Goal: Complete application form

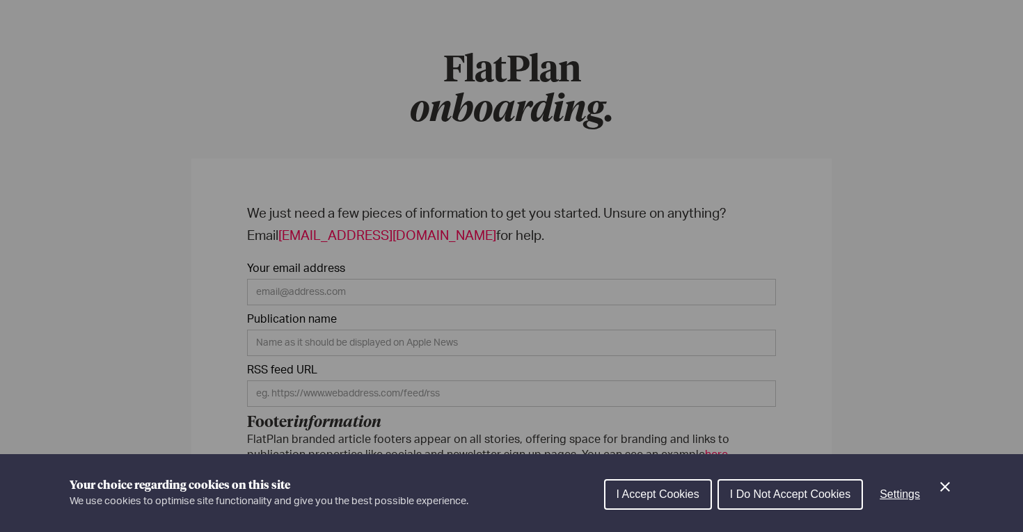
scroll to position [88, 0]
click at [680, 352] on div "Cookie preferences" at bounding box center [511, 266] width 1023 height 532
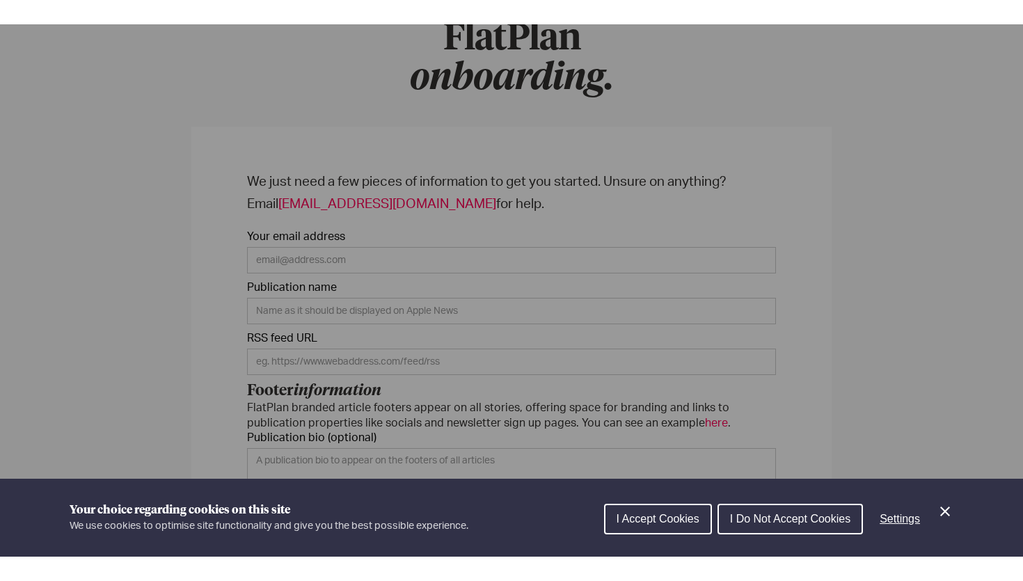
scroll to position [143, 0]
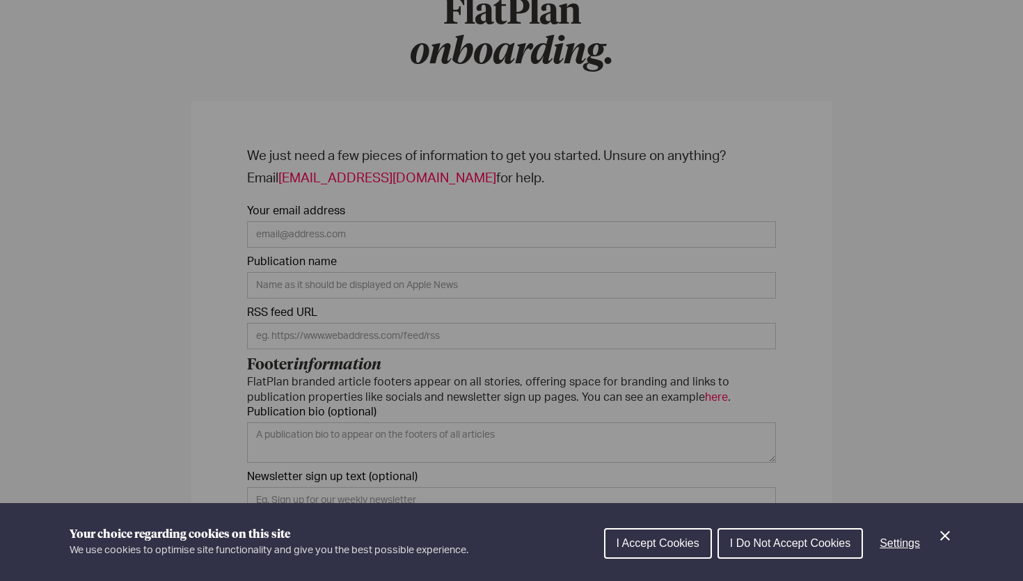
click at [948, 532] on icon "Close Cookie Control" at bounding box center [944, 535] width 17 height 17
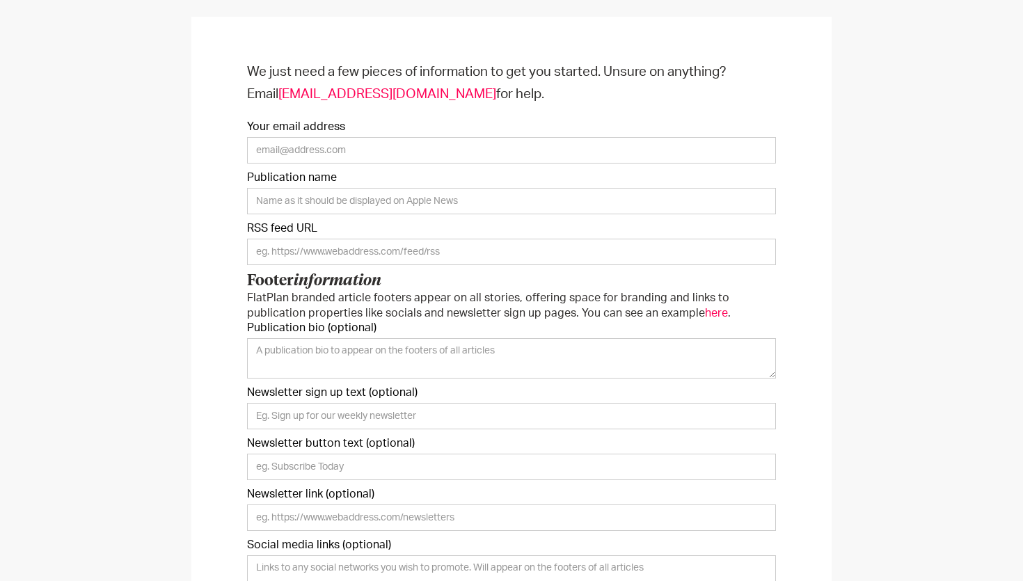
scroll to position [221, 0]
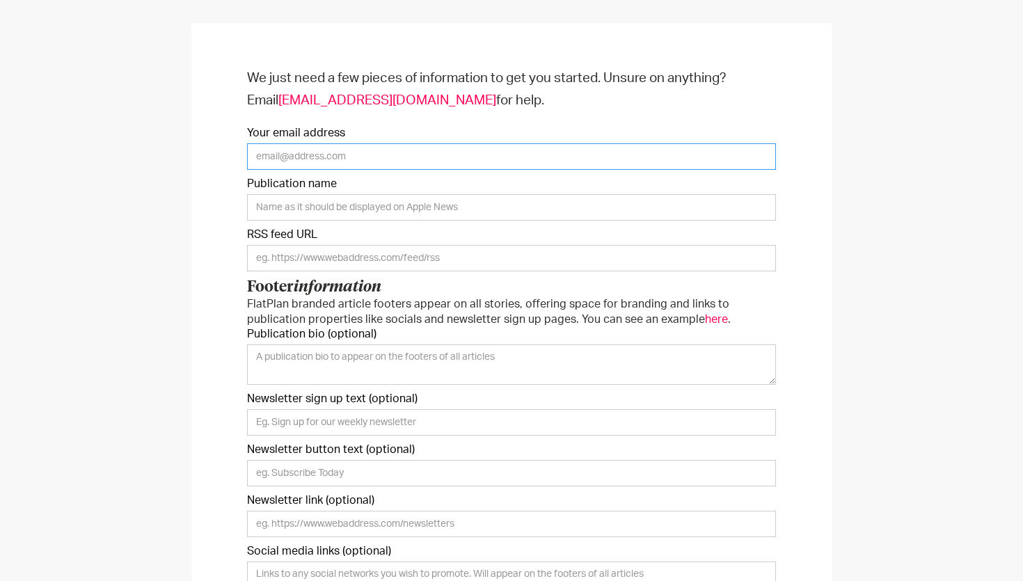
click at [333, 157] on input "Your email address" at bounding box center [511, 156] width 529 height 26
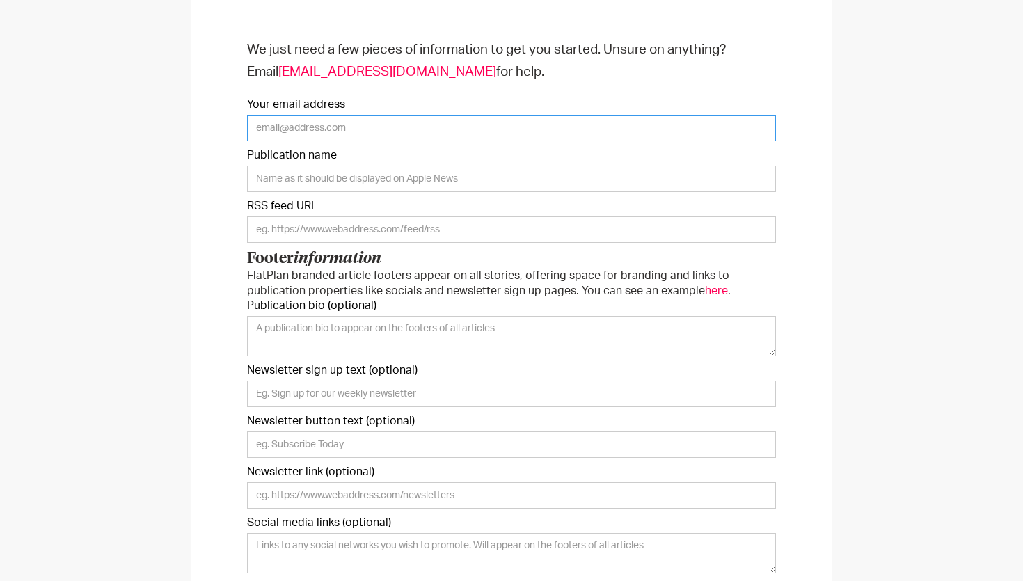
scroll to position [250, 0]
click at [353, 176] on input "Publication name" at bounding box center [511, 178] width 529 height 26
click at [257, 114] on input "Your email address" at bounding box center [511, 127] width 529 height 26
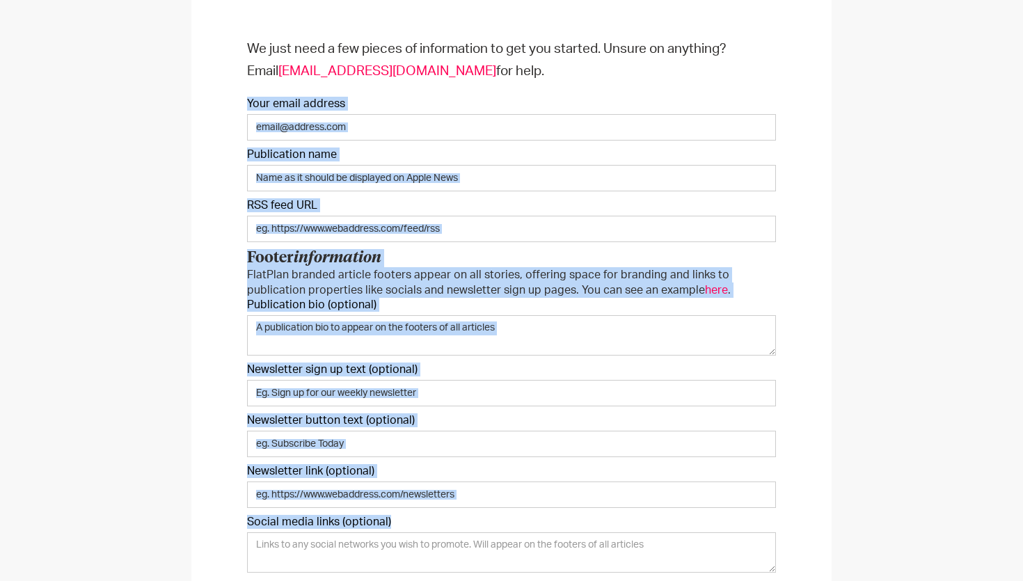
drag, startPoint x: 248, startPoint y: 102, endPoint x: 548, endPoint y: 518, distance: 512.7
click at [548, 518] on form "We just need a few pieces of information to get you started. Unsure on anything…" at bounding box center [511, 450] width 529 height 824
copy form "Your email address Publication name RSS feed URL Footer information FlatPlan br…"
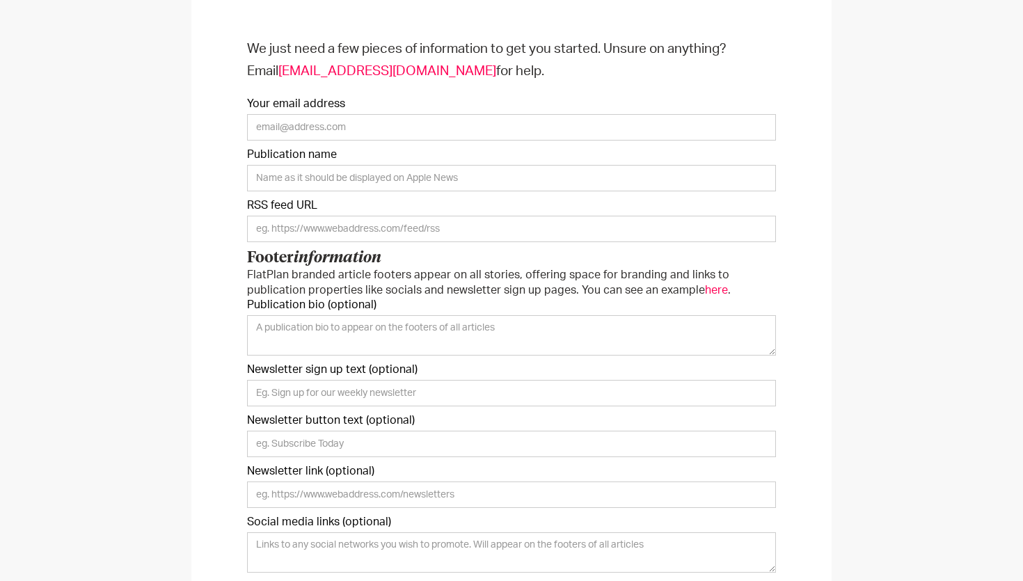
drag, startPoint x: 415, startPoint y: 100, endPoint x: 368, endPoint y: 113, distance: 49.1
click at [414, 100] on label "Your email address" at bounding box center [511, 104] width 529 height 14
click at [414, 114] on input "Your email address" at bounding box center [511, 127] width 529 height 26
click at [324, 126] on input "Your email address" at bounding box center [511, 127] width 529 height 26
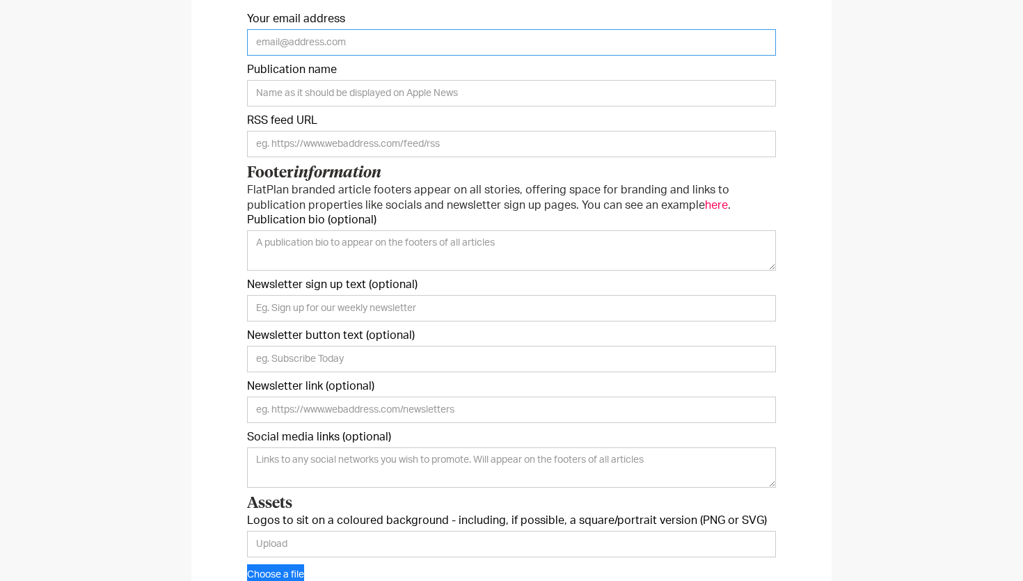
scroll to position [337, 0]
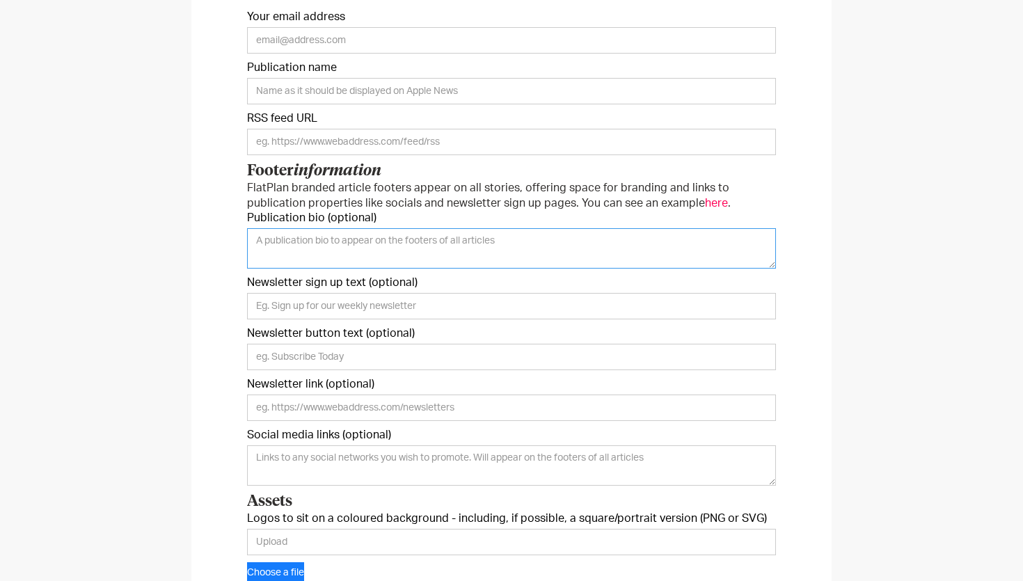
click at [441, 237] on textarea "Publication bio (optional)" at bounding box center [511, 248] width 529 height 40
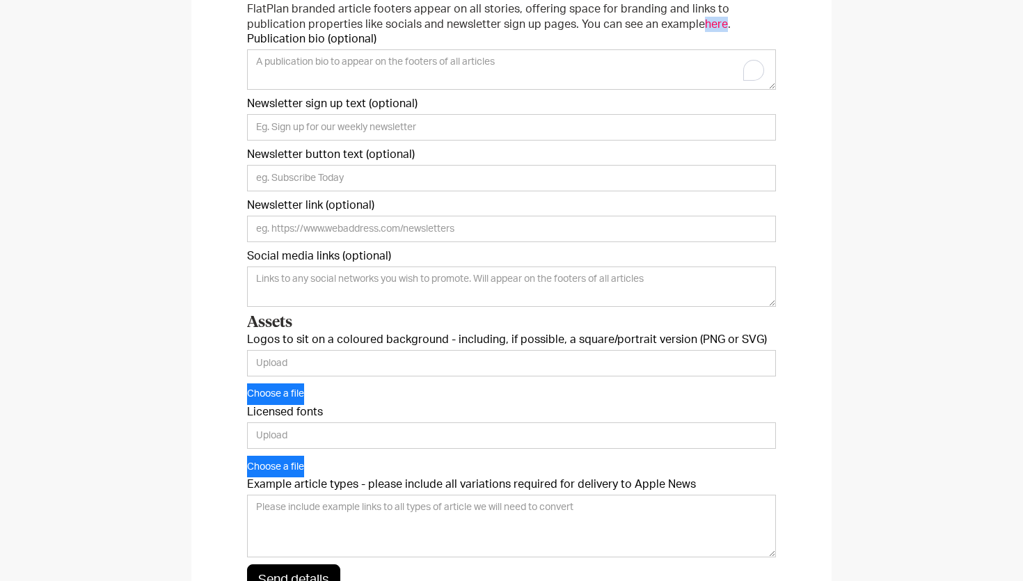
scroll to position [517, 0]
drag, startPoint x: 644, startPoint y: 138, endPoint x: 345, endPoint y: 2, distance: 327.9
click at [0, 0] on div "We just need a few pieces of information to get you started. Unsure on anything…" at bounding box center [511, 188] width 1023 height 979
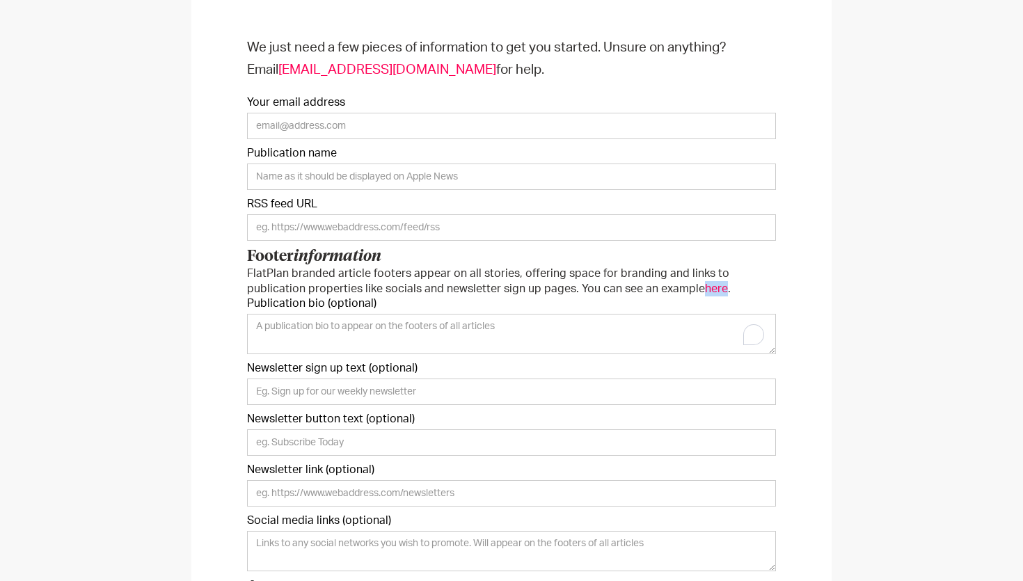
scroll to position [255, 0]
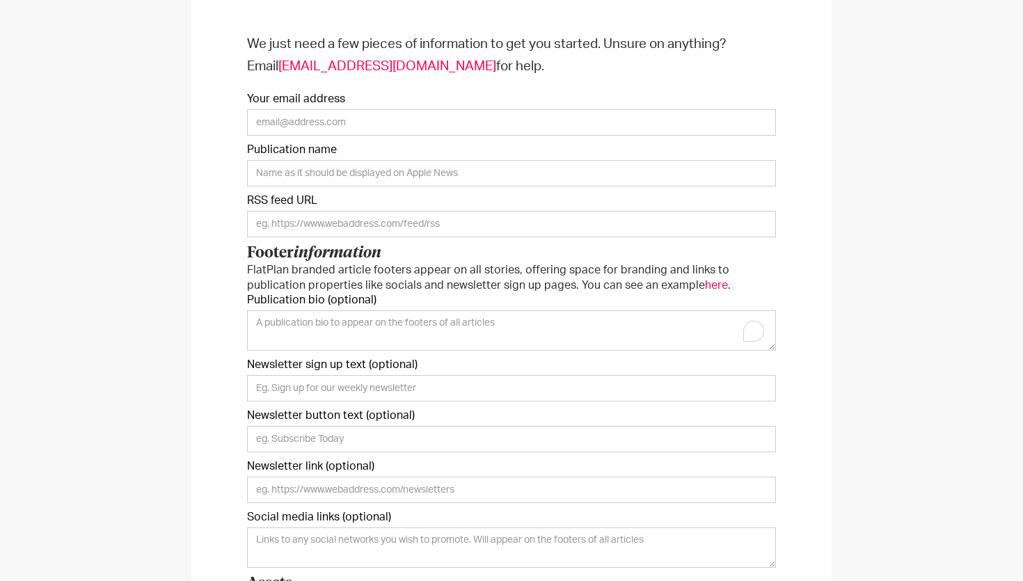
drag, startPoint x: 328, startPoint y: 102, endPoint x: 326, endPoint y: 95, distance: 7.3
click at [328, 102] on label "Your email address" at bounding box center [511, 99] width 529 height 14
click at [328, 109] on input "Your email address" at bounding box center [511, 122] width 529 height 26
click at [326, 95] on label "Your email address" at bounding box center [511, 99] width 529 height 14
click at [326, 109] on input "Your email address" at bounding box center [511, 122] width 529 height 26
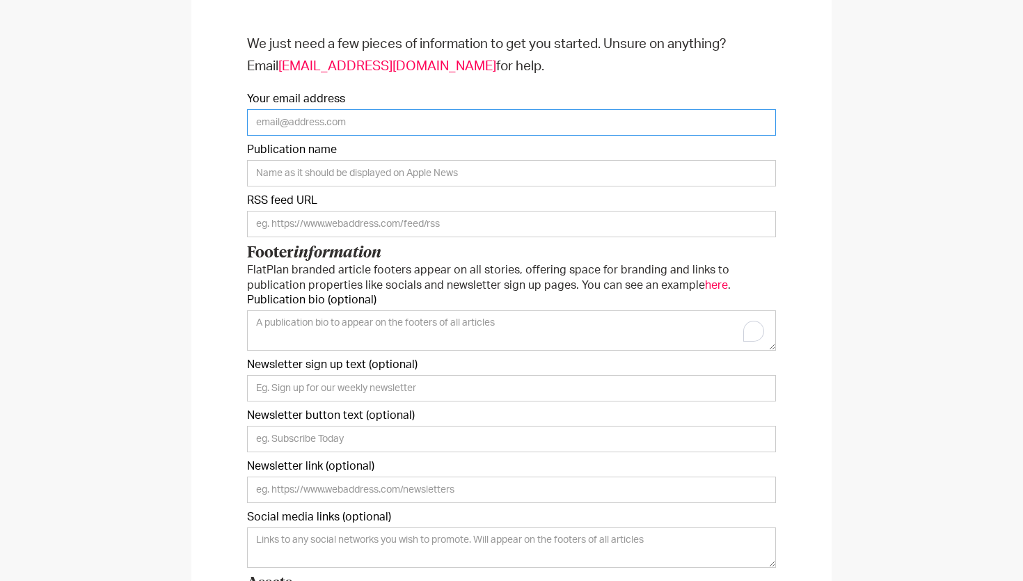
scroll to position [257, 0]
click at [323, 96] on label "Your email address" at bounding box center [511, 97] width 529 height 14
click at [323, 108] on input "Your email address" at bounding box center [511, 121] width 529 height 26
click at [335, 120] on input "Your email address" at bounding box center [511, 121] width 529 height 26
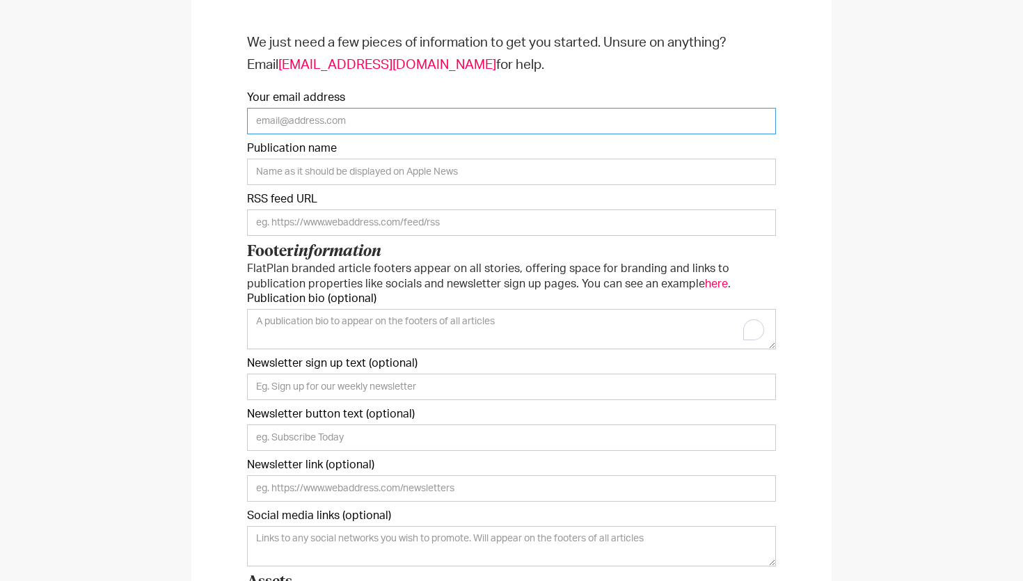
scroll to position [257, 0]
click at [335, 120] on input "Your email address" at bounding box center [511, 120] width 529 height 26
click at [541, 212] on input "Onboarding Form" at bounding box center [511, 222] width 529 height 26
drag, startPoint x: 279, startPoint y: 120, endPoint x: 288, endPoint y: 106, distance: 16.0
click at [279, 118] on input "Your email address" at bounding box center [511, 122] width 529 height 26
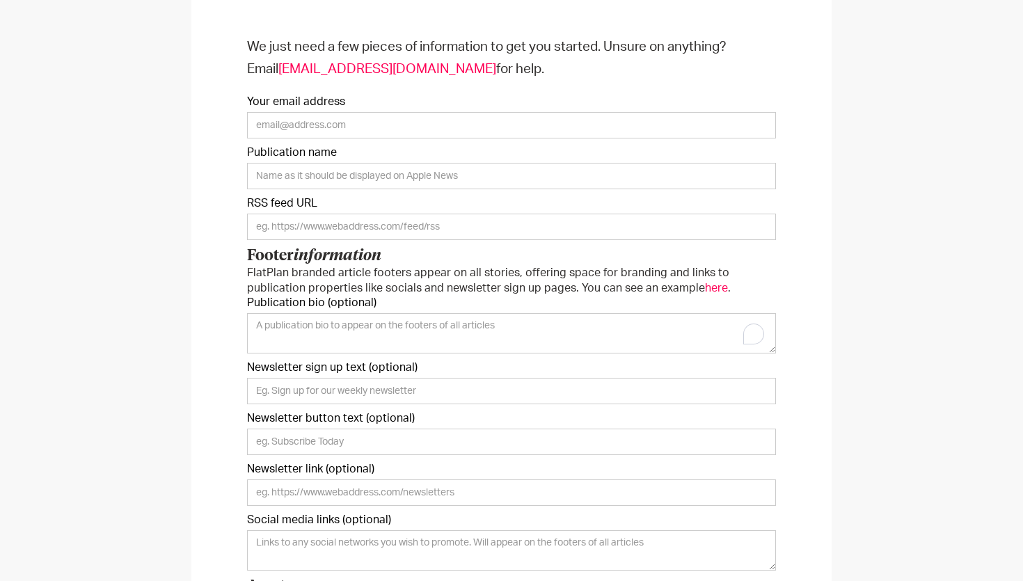
click at [298, 90] on form "We just need a few pieces of information to get you started. Unsure on anything…" at bounding box center [511, 448] width 529 height 824
drag, startPoint x: 298, startPoint y: 90, endPoint x: 299, endPoint y: 99, distance: 9.1
click at [298, 93] on form "We just need a few pieces of information to get you started. Unsure on anything…" at bounding box center [511, 450] width 529 height 824
click at [301, 106] on label "Your email address" at bounding box center [511, 103] width 529 height 14
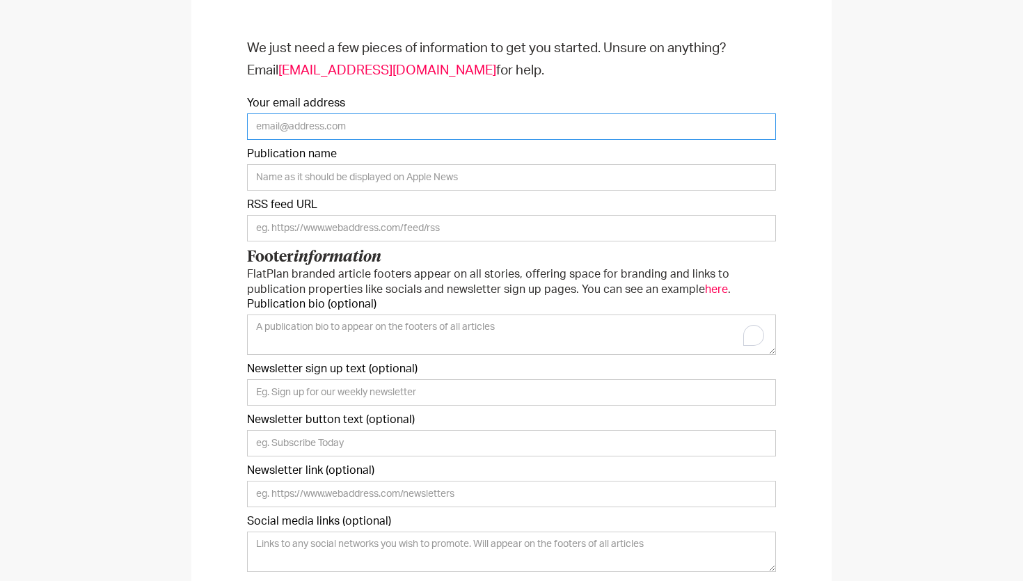
click at [301, 113] on input "Your email address" at bounding box center [511, 126] width 529 height 26
click at [314, 108] on label "Your email address" at bounding box center [511, 103] width 529 height 14
click at [314, 113] on input "Your email address" at bounding box center [511, 126] width 529 height 26
click at [340, 120] on input "Your email address" at bounding box center [511, 127] width 529 height 26
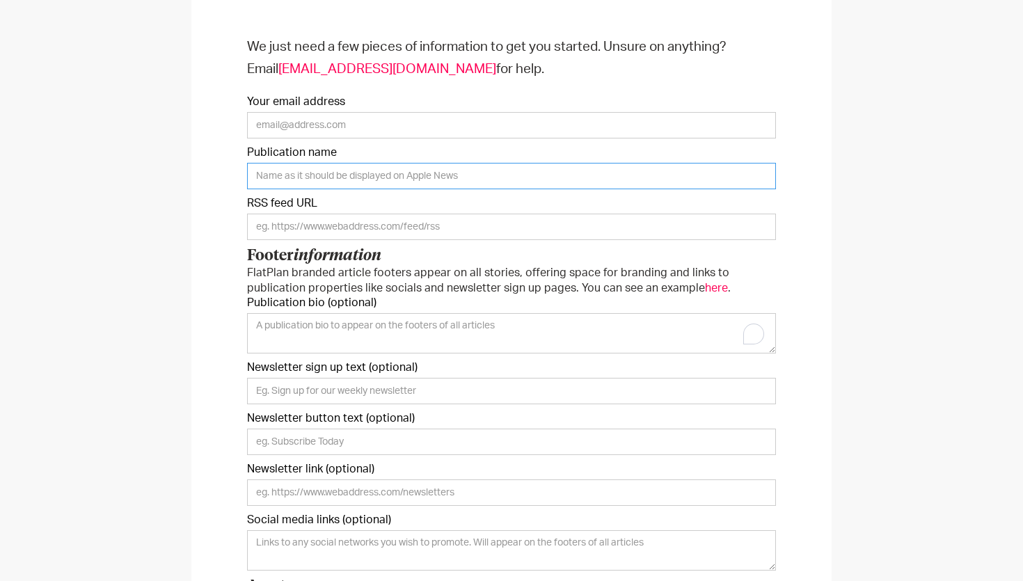
click at [399, 180] on input "Publication name" at bounding box center [511, 176] width 529 height 26
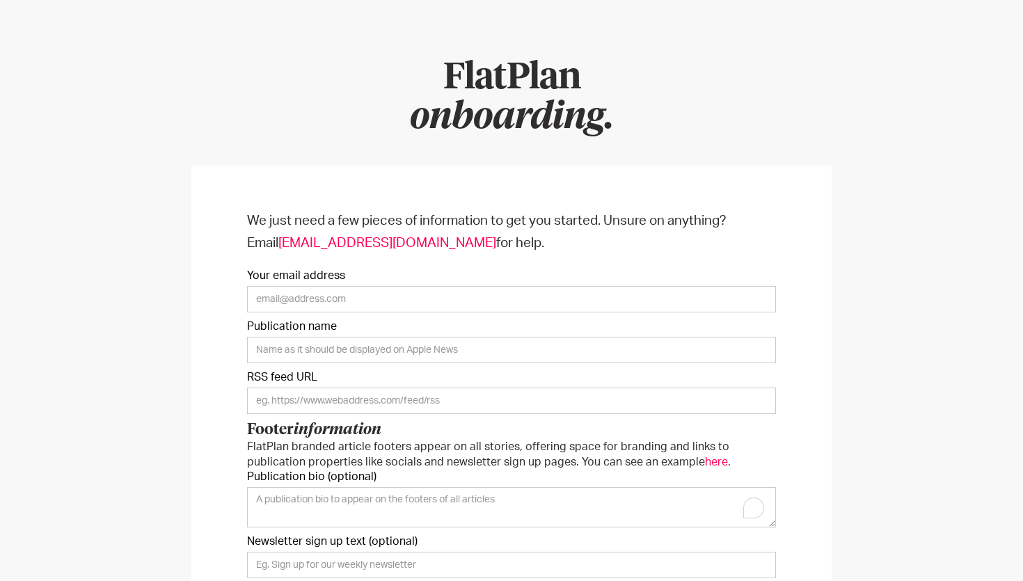
scroll to position [51, 0]
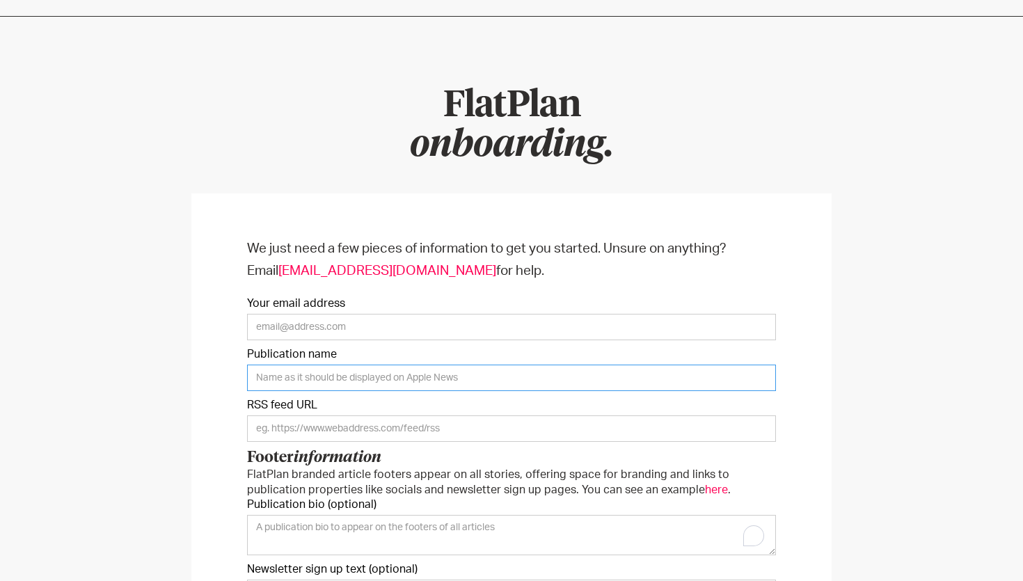
click at [679, 373] on input "Publication name" at bounding box center [511, 378] width 529 height 26
